Goal: Information Seeking & Learning: Understand process/instructions

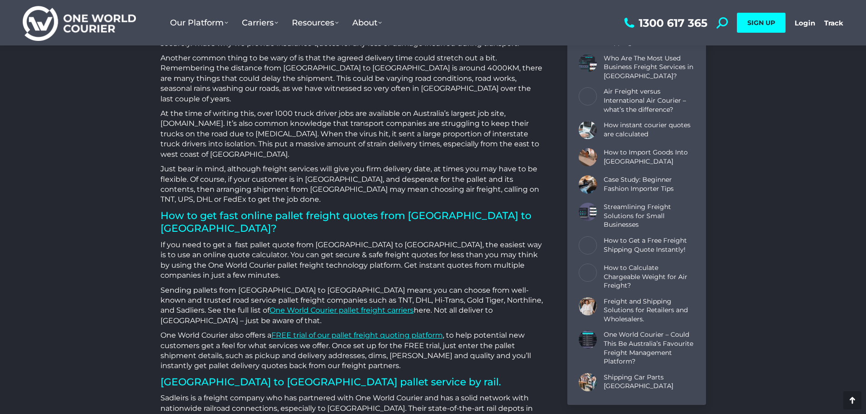
scroll to position [1046, 0]
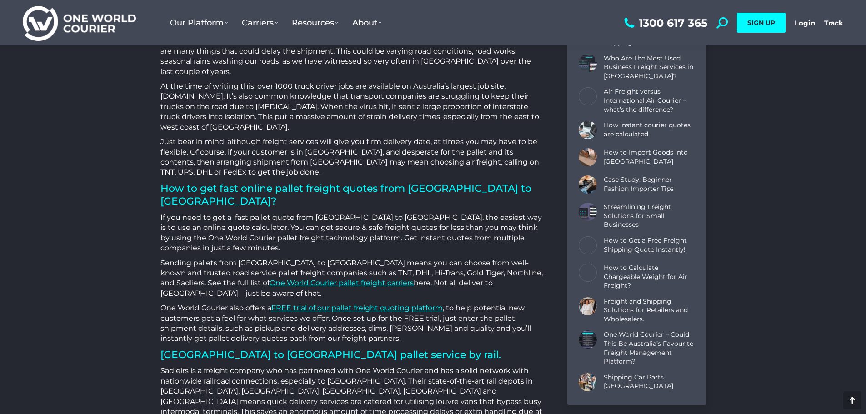
click at [311, 304] on link "FREE trial of our pallet freight quoting platform" at bounding box center [356, 308] width 171 height 9
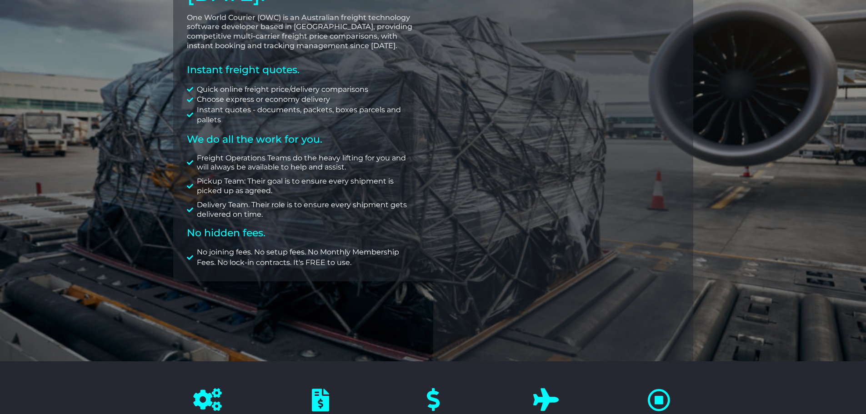
scroll to position [144, 0]
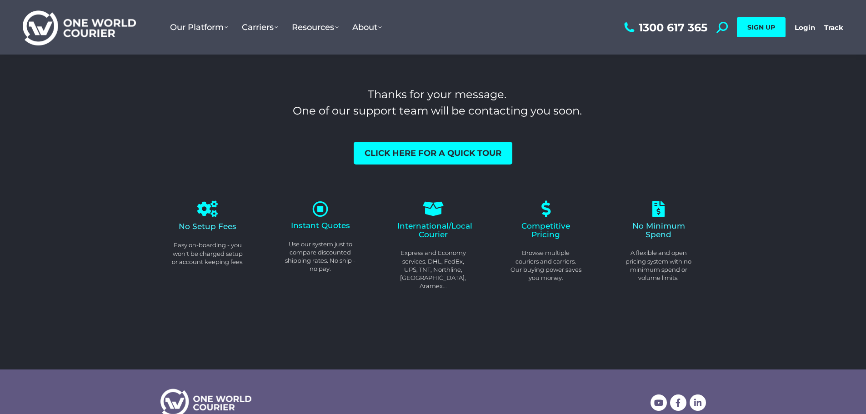
click at [324, 208] on icon at bounding box center [320, 209] width 16 height 16
click at [321, 208] on icon at bounding box center [320, 209] width 16 height 16
click at [320, 212] on icon at bounding box center [320, 209] width 16 height 16
click at [314, 227] on span "Instant Quotes" at bounding box center [320, 225] width 59 height 9
click at [313, 212] on icon at bounding box center [320, 209] width 16 height 16
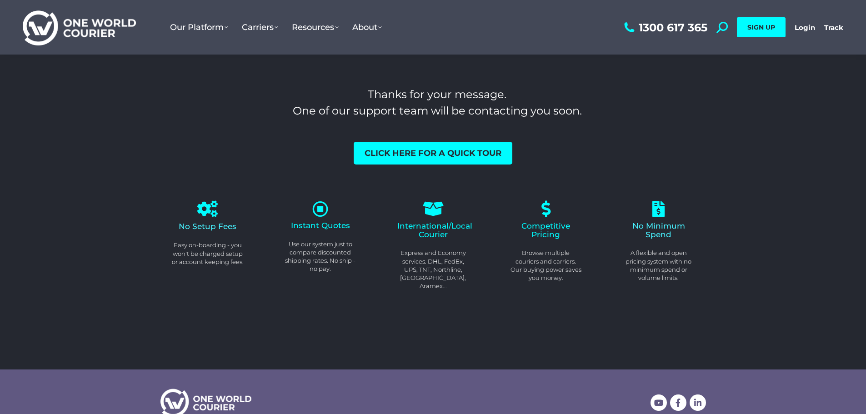
click at [314, 216] on icon at bounding box center [320, 209] width 16 height 16
click at [318, 212] on icon at bounding box center [320, 209] width 16 height 16
click at [321, 202] on icon at bounding box center [320, 209] width 16 height 16
click at [320, 160] on div "Click here for a quick tour" at bounding box center [433, 153] width 546 height 23
click at [314, 213] on icon at bounding box center [320, 209] width 16 height 16
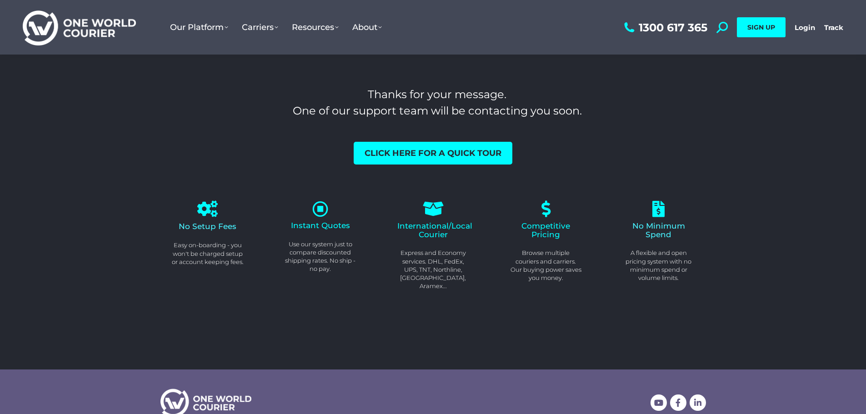
click at [310, 226] on span "Instant Quotes" at bounding box center [320, 225] width 59 height 9
click at [606, 144] on div "Click here for a quick tour" at bounding box center [433, 153] width 546 height 23
click at [426, 150] on span "Click here for a quick tour" at bounding box center [433, 153] width 137 height 8
click at [311, 207] on div at bounding box center [321, 209] width 72 height 16
click at [328, 228] on span "Instant Quotes" at bounding box center [320, 225] width 59 height 9
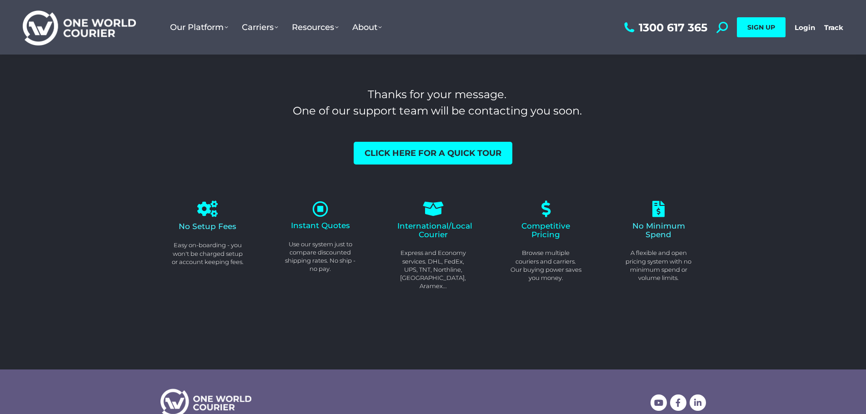
click at [323, 216] on icon at bounding box center [320, 209] width 16 height 16
click at [319, 210] on icon at bounding box center [320, 209] width 16 height 16
click at [291, 182] on div "Instant Quotes Use our system just to compare discounted shipping rates. No shi…" at bounding box center [320, 245] width 113 height 130
click at [317, 210] on icon at bounding box center [320, 209] width 16 height 16
click at [312, 253] on p "Use our system just to compare discounted shipping rates. No ship - no pay." at bounding box center [321, 256] width 72 height 33
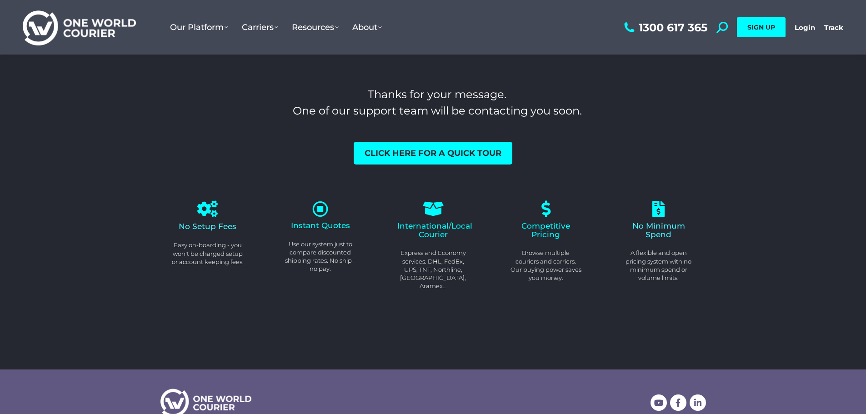
drag, startPoint x: 319, startPoint y: 276, endPoint x: 329, endPoint y: 199, distance: 78.0
click at [329, 199] on div "Instant Quotes Use our system just to compare discounted shipping rates. No shi…" at bounding box center [320, 245] width 113 height 130
click at [351, 192] on div "Instant Quotes Use our system just to compare discounted shipping rates. No shi…" at bounding box center [320, 245] width 113 height 130
click at [320, 203] on icon at bounding box center [320, 209] width 16 height 16
click at [309, 243] on p "Use our system just to compare discounted shipping rates. No ship - no pay." at bounding box center [321, 256] width 72 height 33
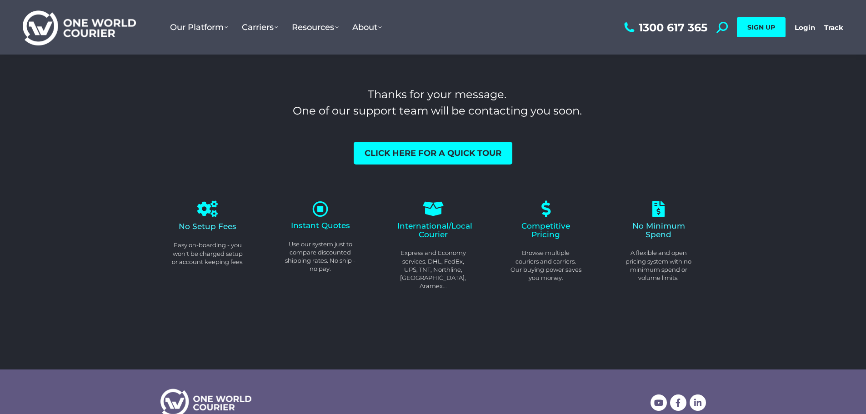
click at [319, 226] on span "Instant Quotes" at bounding box center [320, 225] width 59 height 9
click at [319, 214] on icon at bounding box center [320, 209] width 16 height 16
click at [319, 212] on icon at bounding box center [320, 209] width 16 height 16
click at [320, 207] on icon at bounding box center [320, 209] width 16 height 16
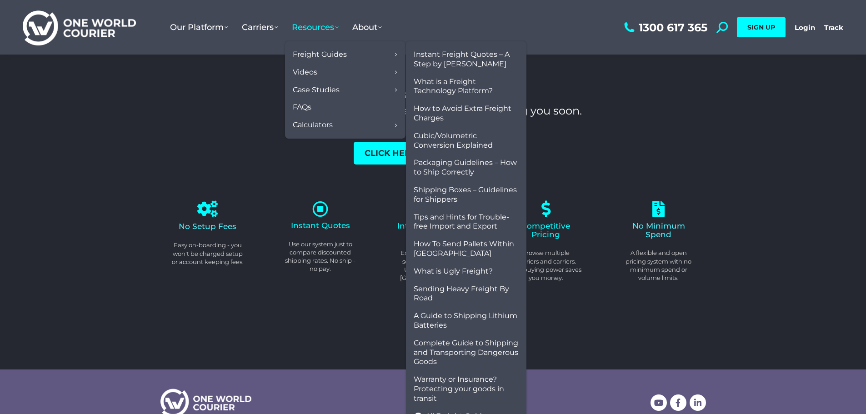
click at [439, 58] on span "Instant Freight Quotes – A Step by Step Guide" at bounding box center [466, 59] width 105 height 19
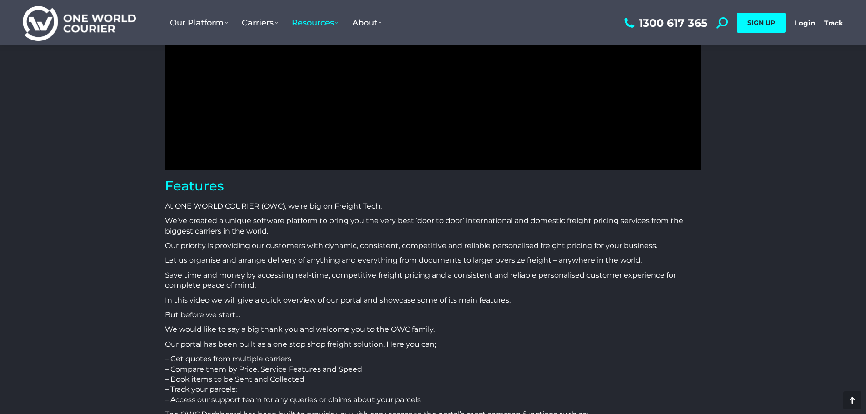
scroll to position [267, 0]
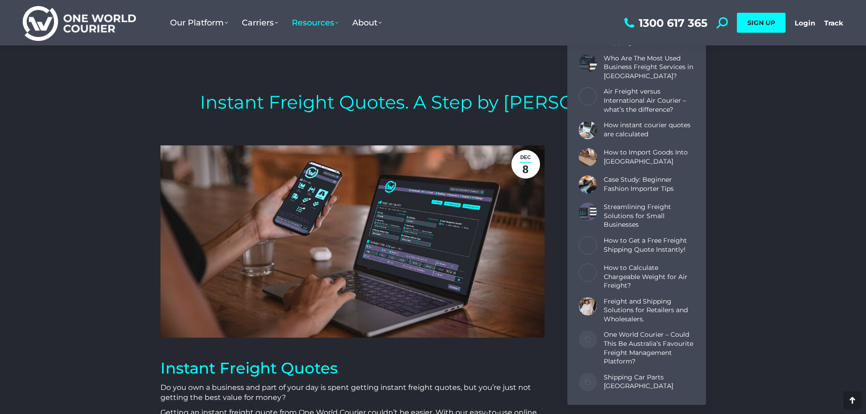
scroll to position [273, 0]
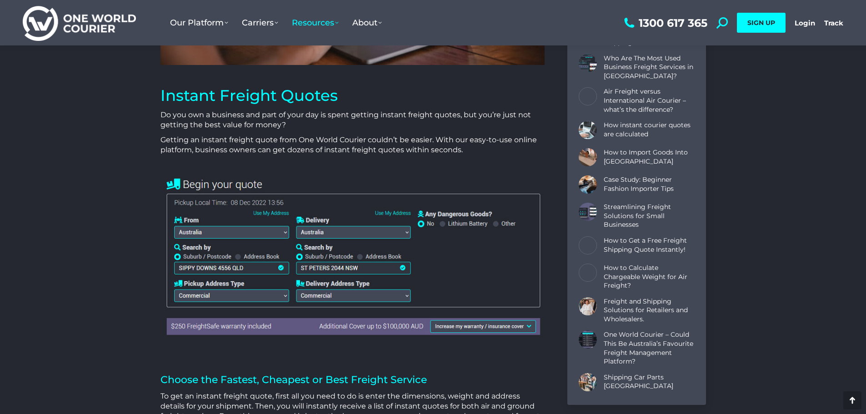
click at [206, 232] on img at bounding box center [352, 255] width 384 height 165
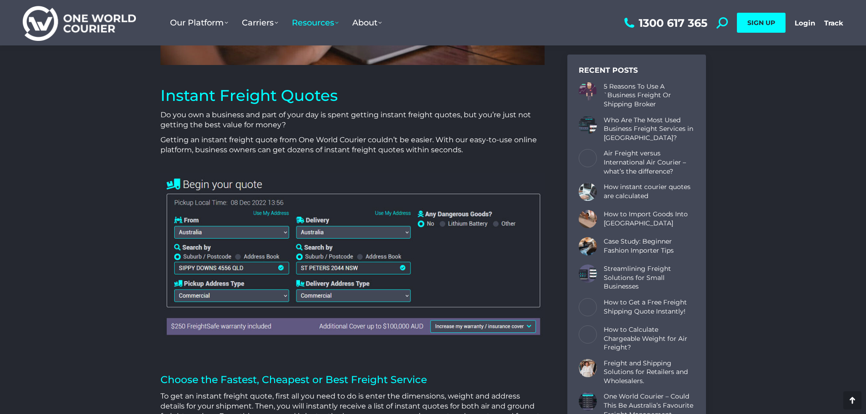
click at [224, 183] on img at bounding box center [352, 255] width 384 height 165
click at [191, 203] on img at bounding box center [352, 255] width 384 height 165
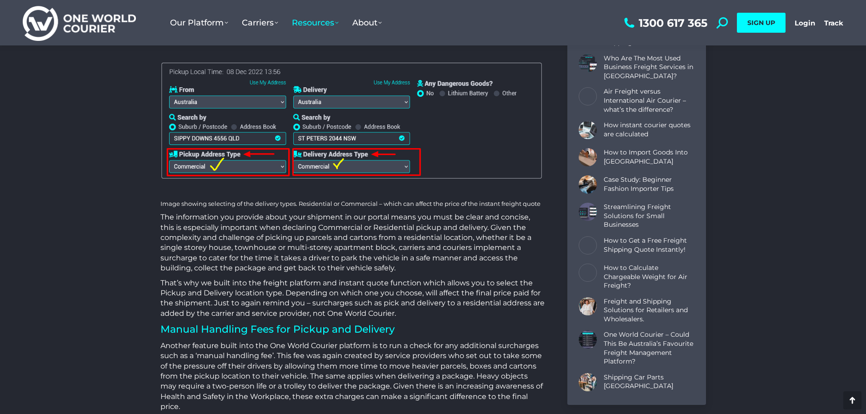
scroll to position [5, 5]
click at [193, 98] on img at bounding box center [352, 122] width 384 height 124
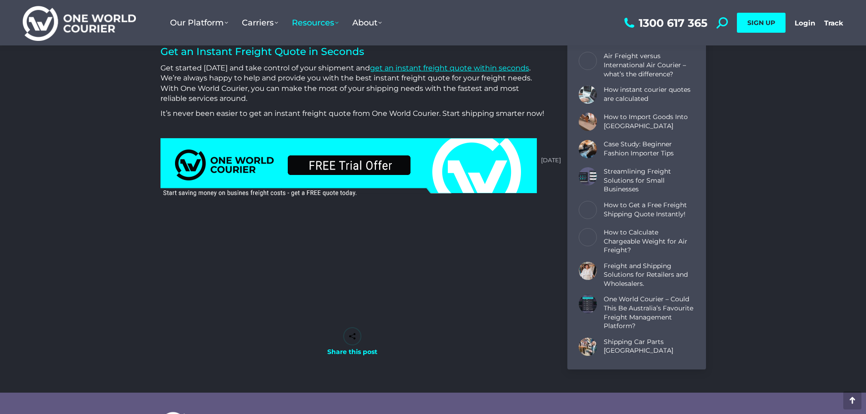
scroll to position [2682, 0]
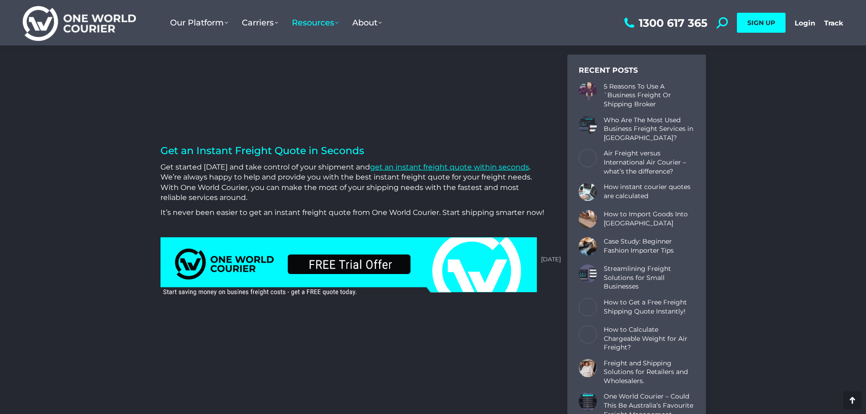
click at [319, 265] on img at bounding box center [348, 267] width 377 height 60
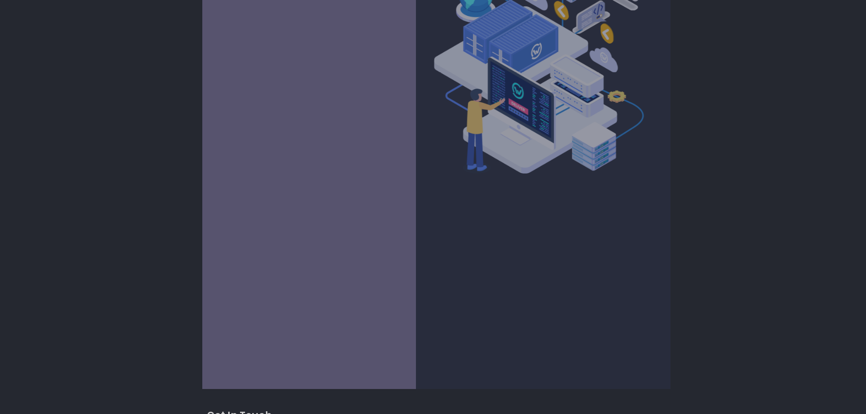
scroll to position [227, 0]
